Goal: Check status

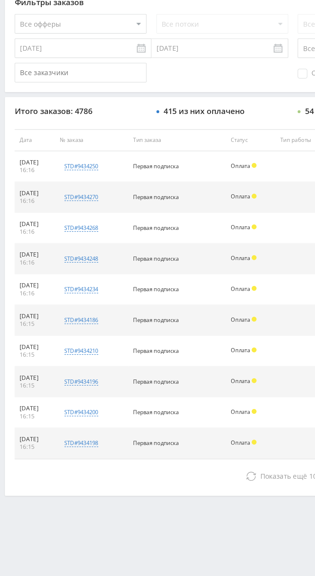
click at [70, 493] on button "Показать ещё 10 из 4776" at bounding box center [193, 491] width 366 height 13
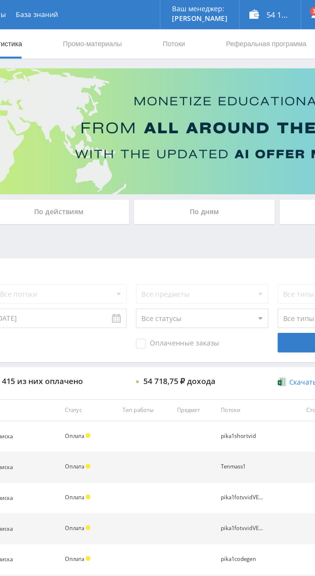
click at [234, 134] on div "По дням" at bounding box center [240, 139] width 92 height 16
click at [0, 0] on input "По дням" at bounding box center [0, 0] width 0 height 0
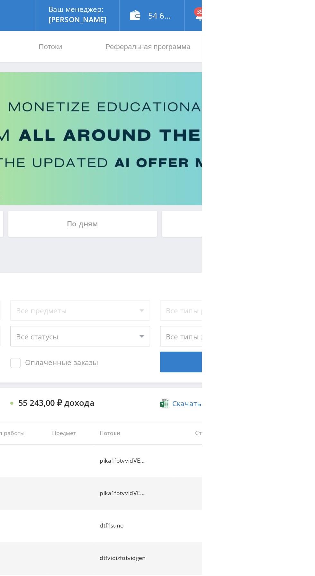
click at [229, 140] on div "По дням" at bounding box center [240, 139] width 92 height 16
click at [0, 0] on input "По дням" at bounding box center [0, 0] width 0 height 0
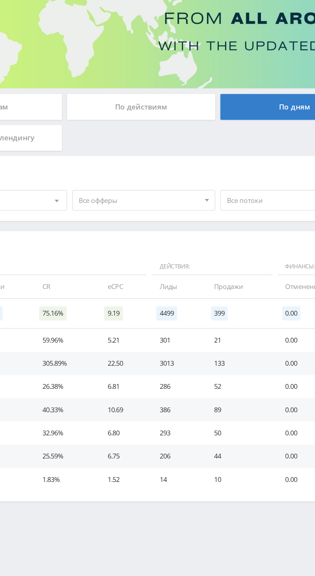
click at [117, 197] on span "Все офферы" at bounding box center [143, 197] width 75 height 12
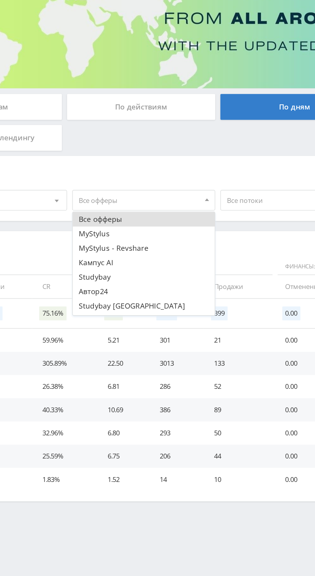
scroll to position [8, 0]
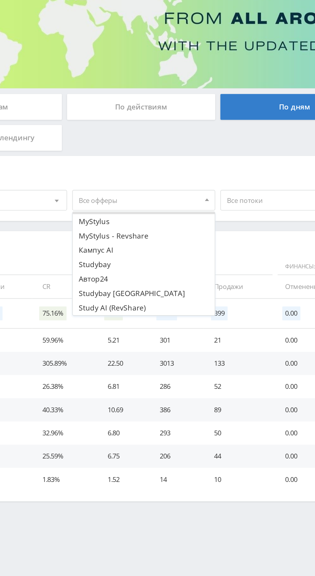
click at [118, 265] on button "Study AI (RevShare)" at bounding box center [146, 264] width 89 height 9
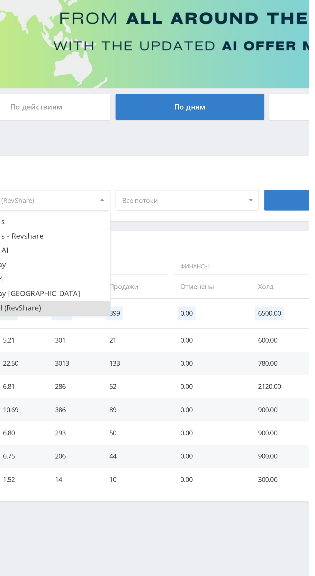
scroll to position [0, 0]
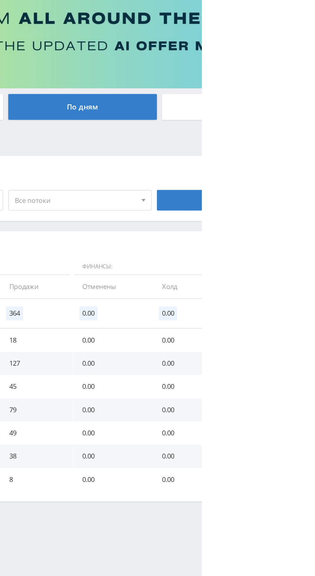
click at [226, 326] on td "79" at bounding box center [211, 328] width 45 height 14
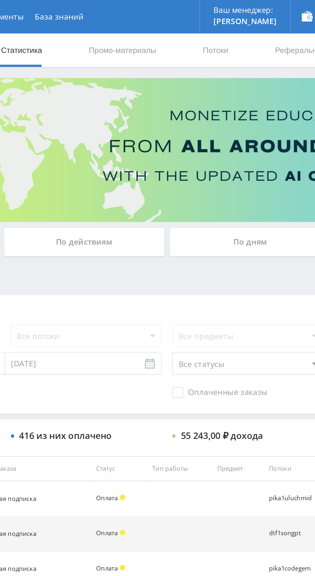
click at [215, 133] on div "По дням" at bounding box center [240, 139] width 92 height 16
click at [0, 0] on input "По дням" at bounding box center [0, 0] width 0 height 0
